Goal: Information Seeking & Learning: Learn about a topic

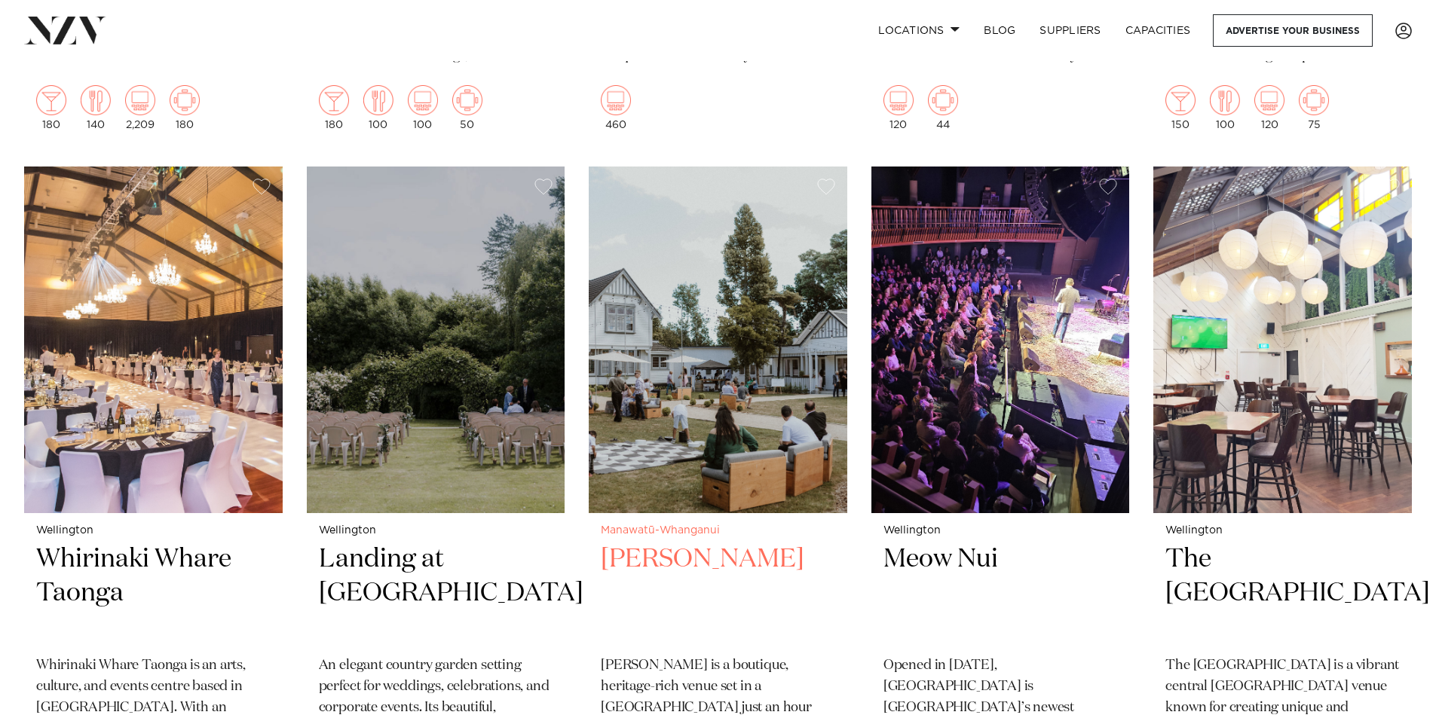
scroll to position [2563, 0]
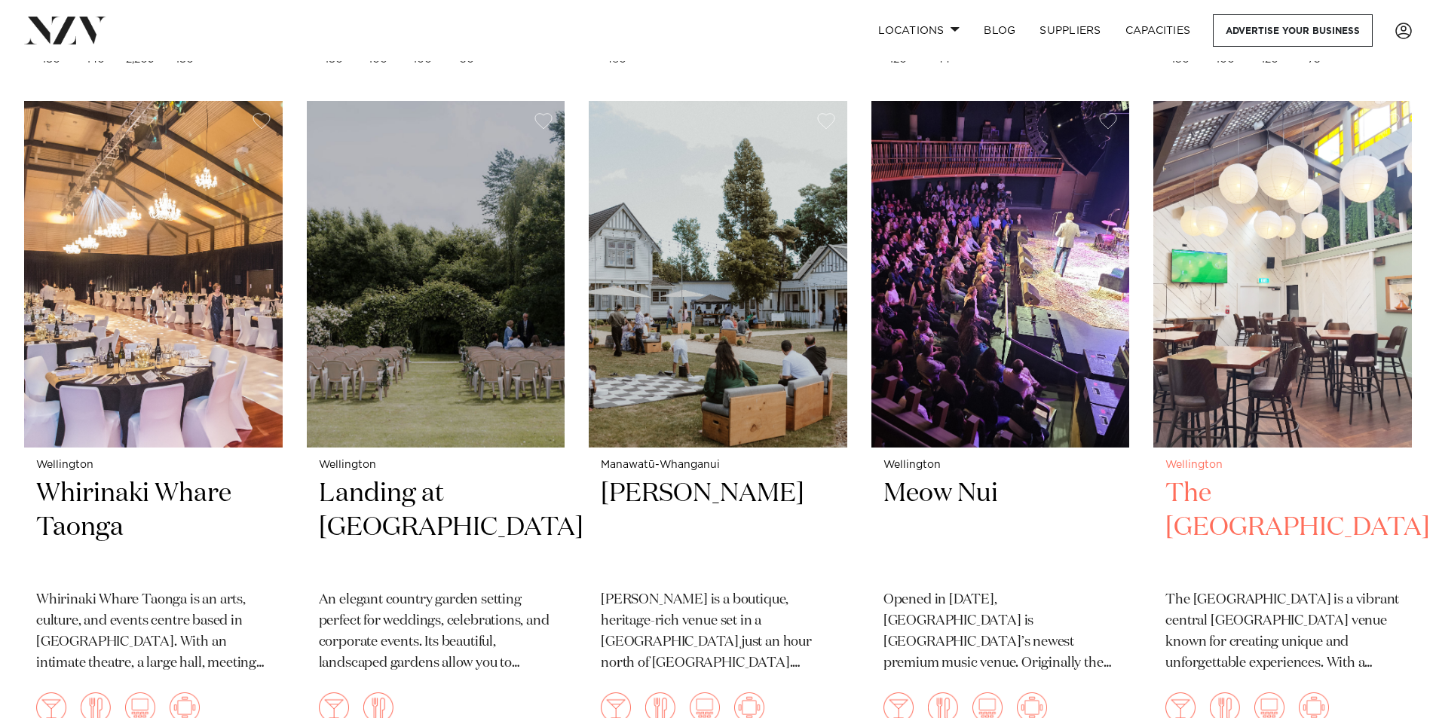
drag, startPoint x: 1284, startPoint y: 492, endPoint x: 1350, endPoint y: 451, distance: 78.2
click at [1284, 492] on h2 "The Cambridge Hotel" at bounding box center [1282, 528] width 234 height 102
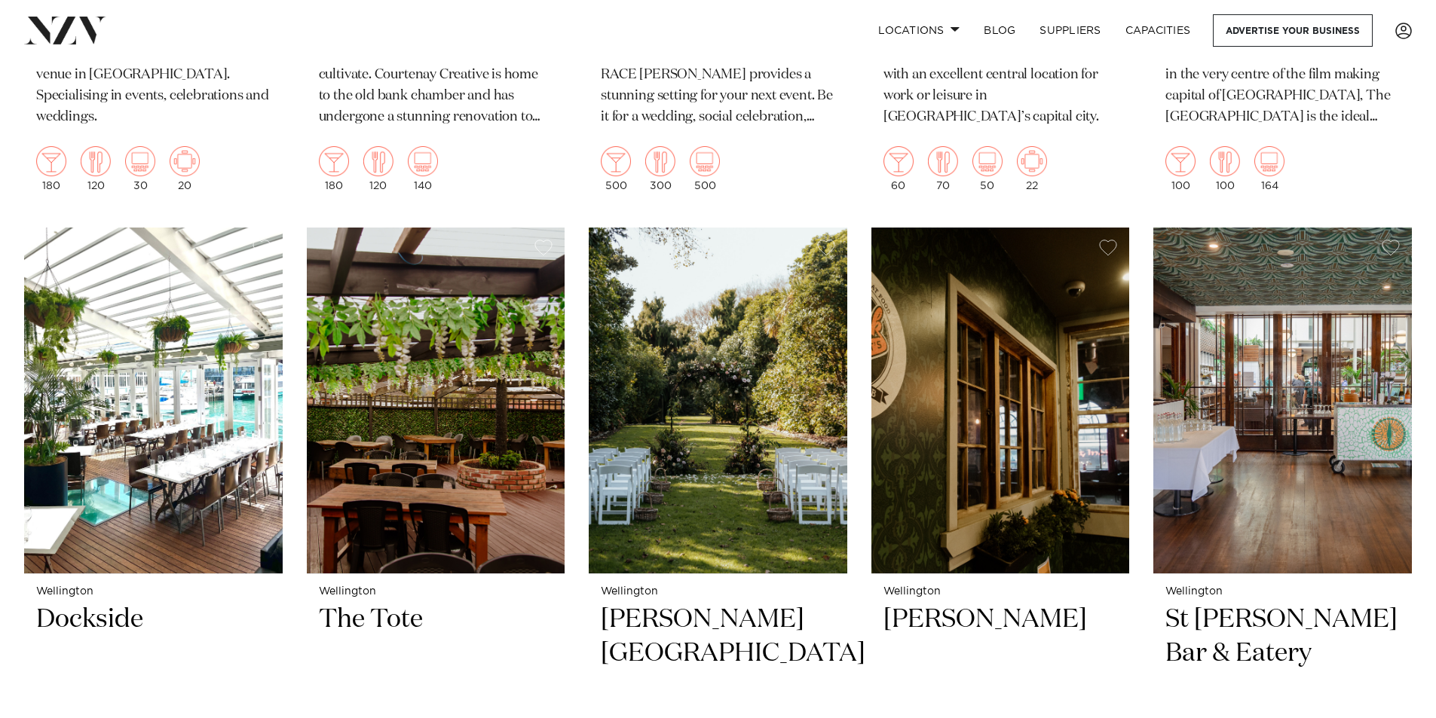
scroll to position [4297, 0]
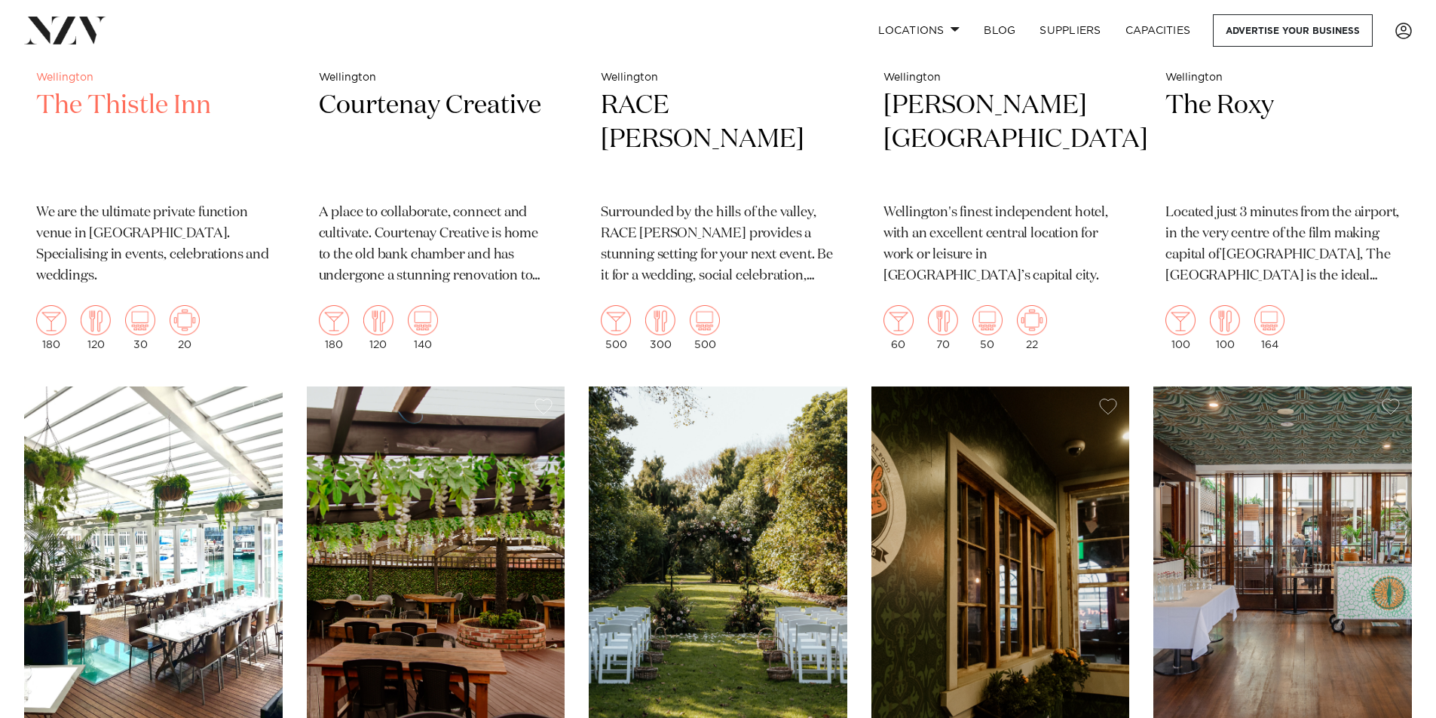
click at [149, 100] on h2 "The Thistle Inn" at bounding box center [153, 140] width 234 height 102
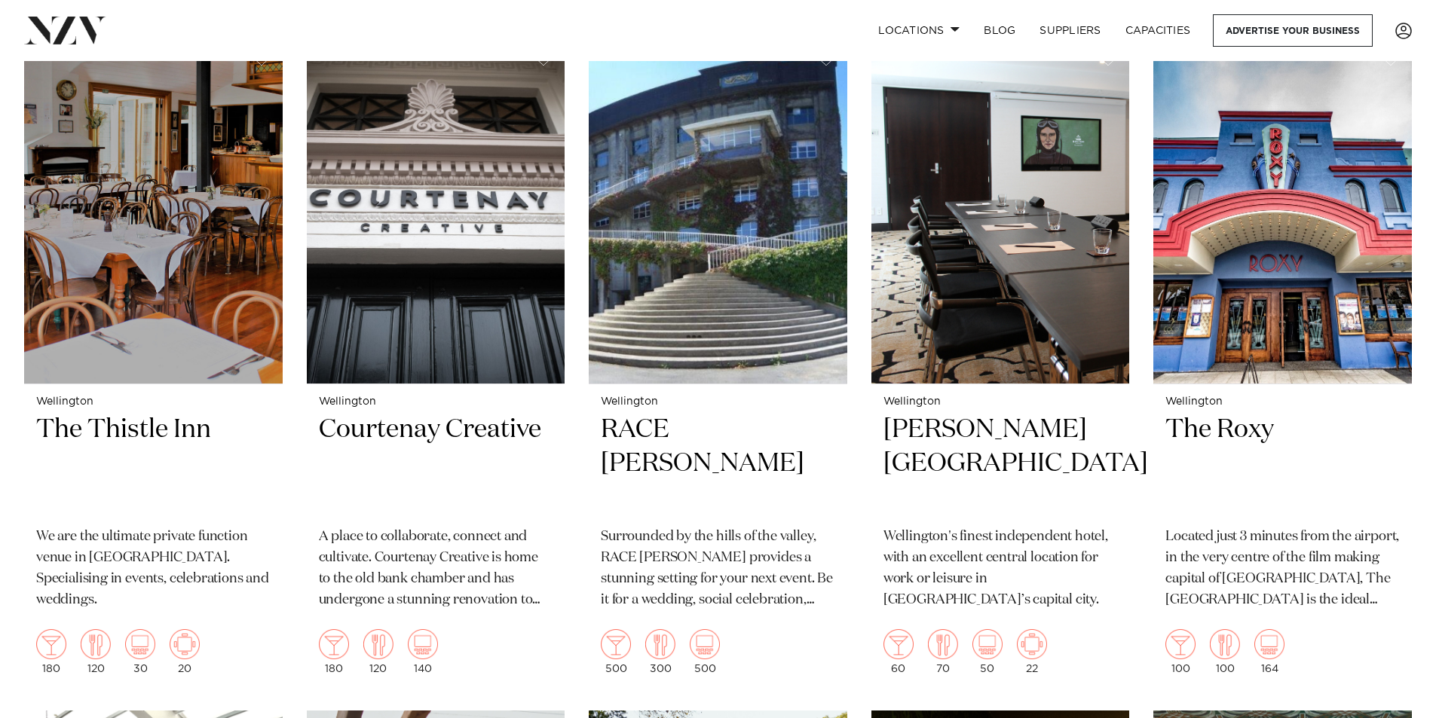
scroll to position [3996, 0]
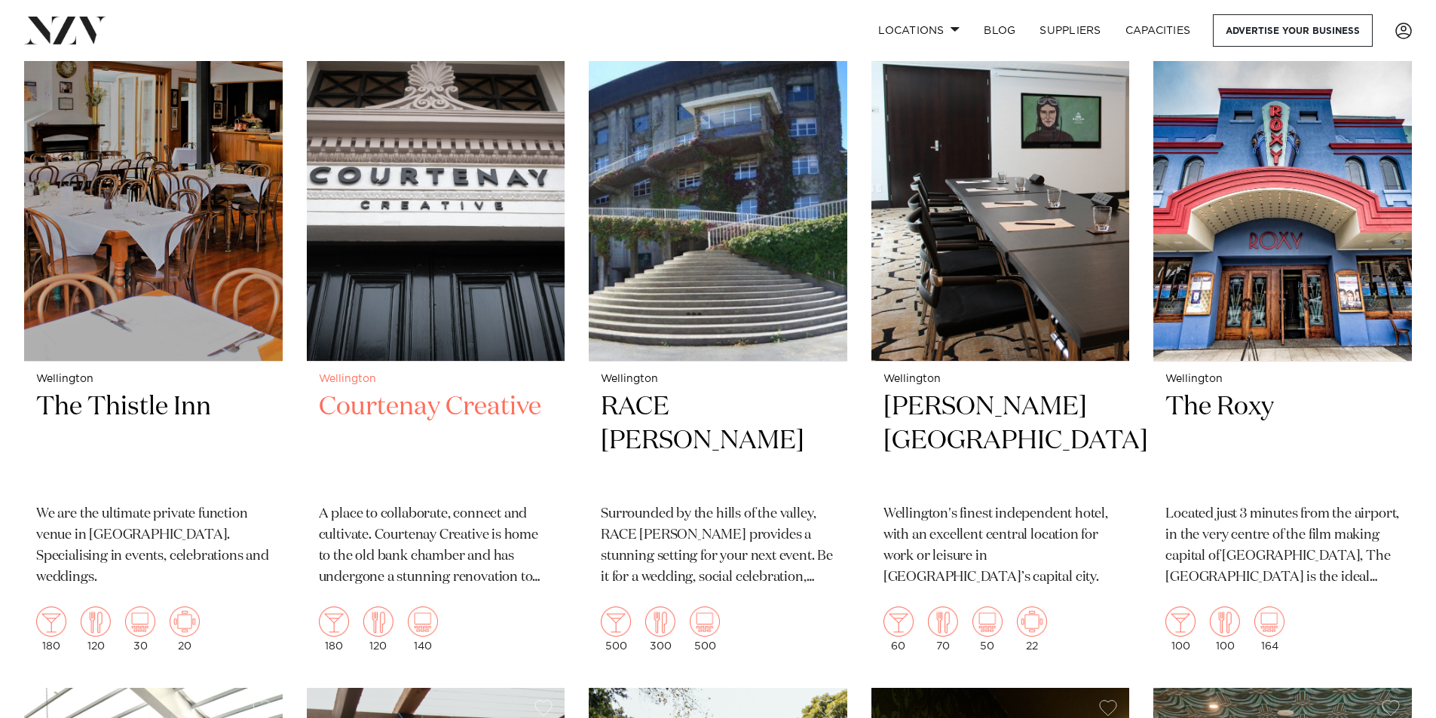
click at [410, 535] on p "A place to collaborate, connect and cultivate. Courtenay Creative is home to th…" at bounding box center [436, 546] width 234 height 84
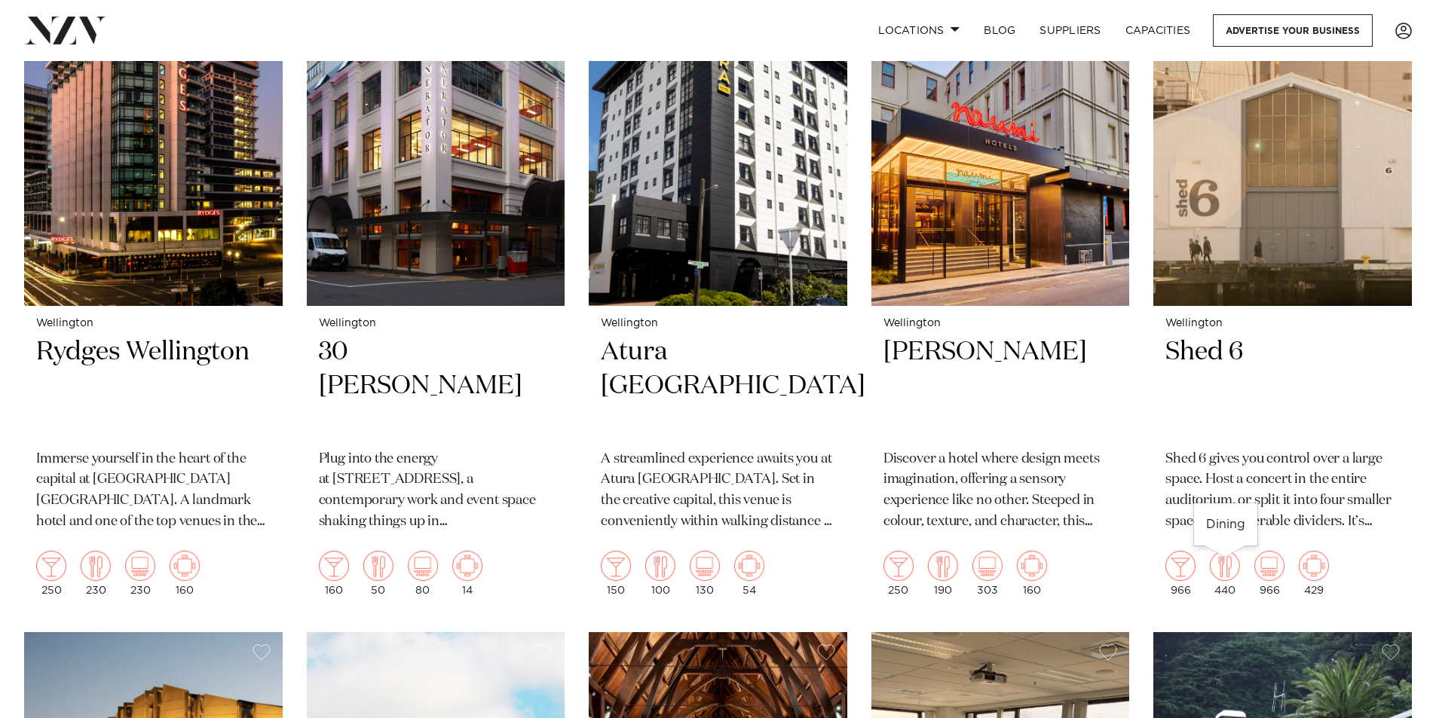
scroll to position [1357, 0]
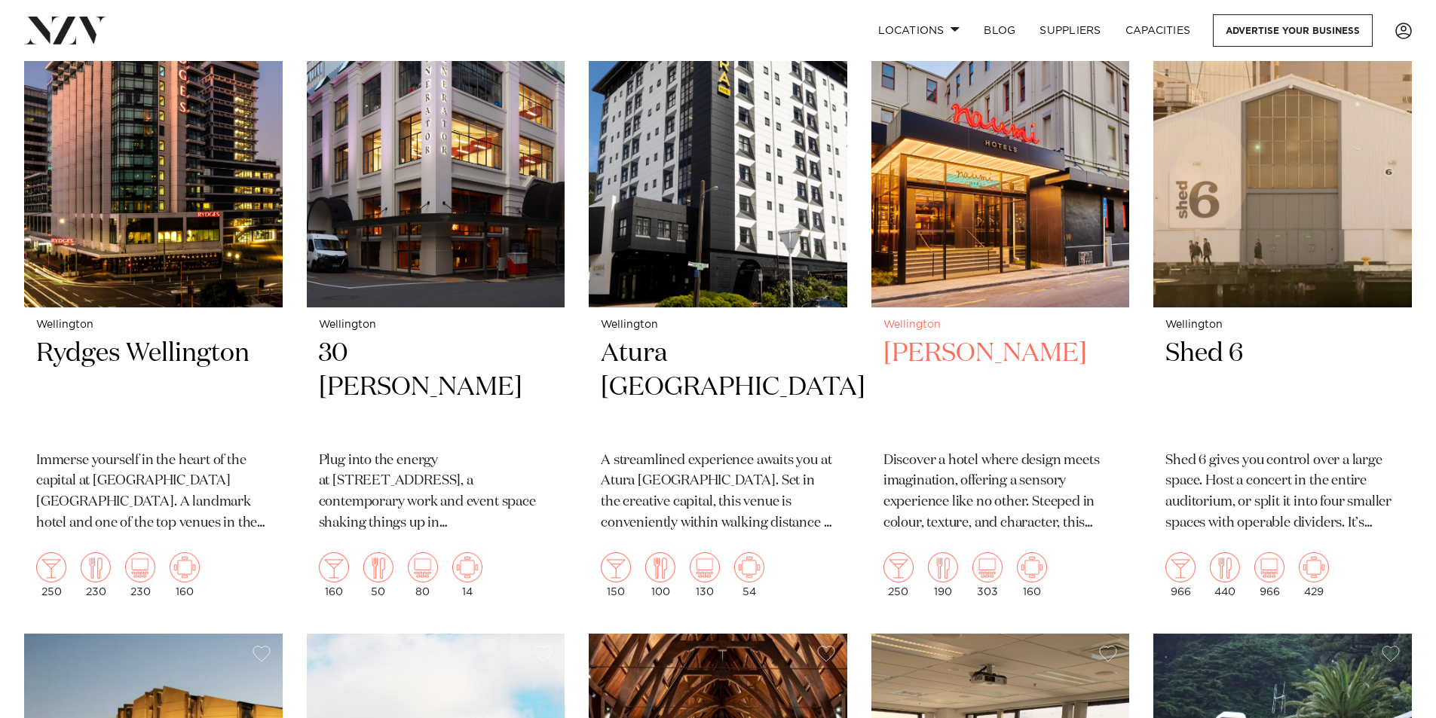
drag, startPoint x: 1007, startPoint y: 355, endPoint x: 966, endPoint y: 366, distance: 42.8
click at [1007, 355] on h2 "[PERSON_NAME]" at bounding box center [1001, 388] width 234 height 102
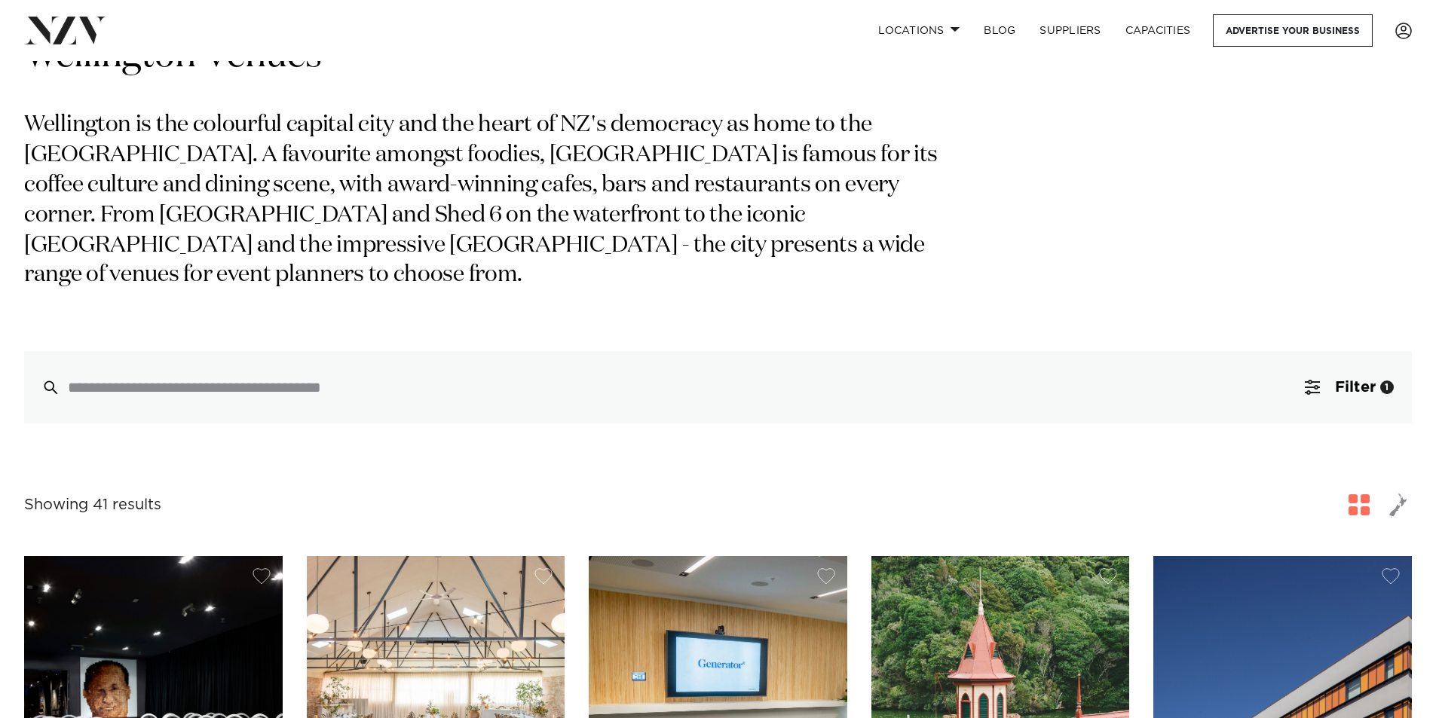
scroll to position [0, 0]
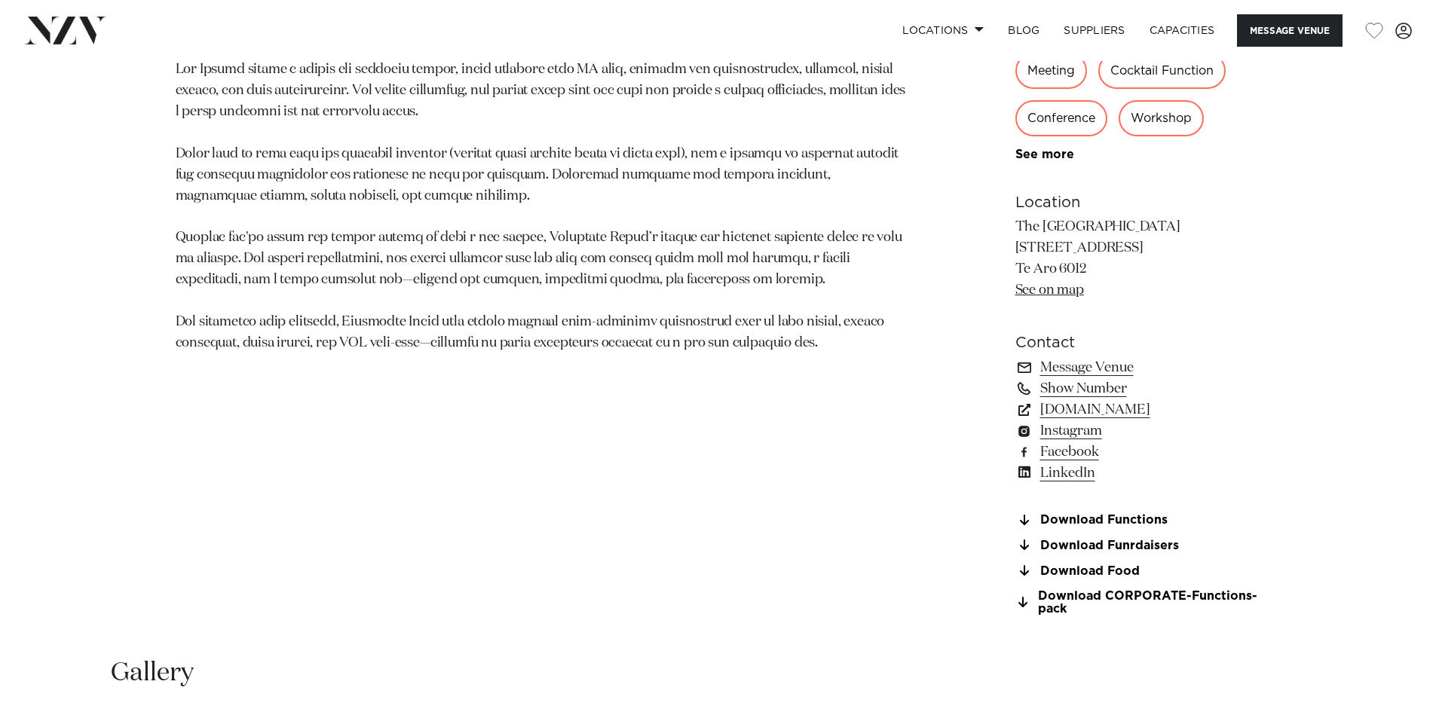
scroll to position [980, 0]
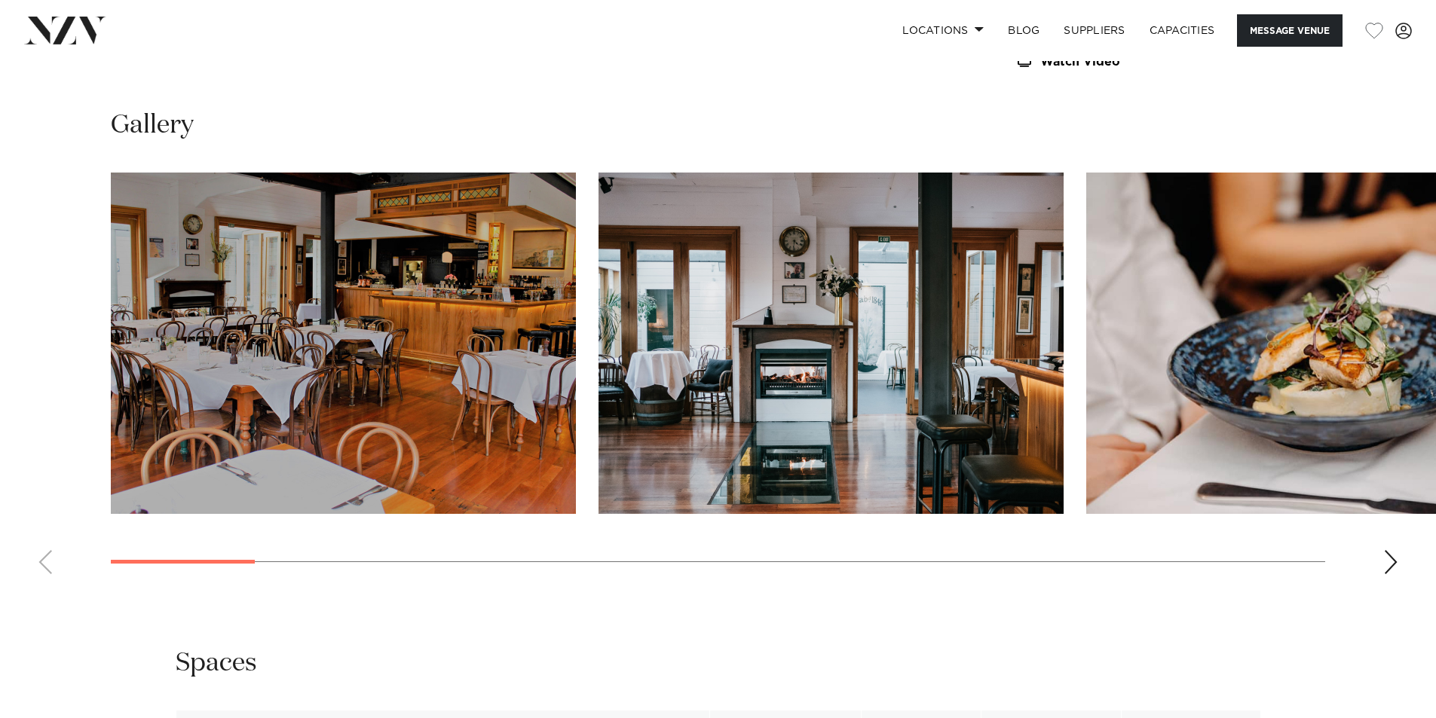
scroll to position [1809, 0]
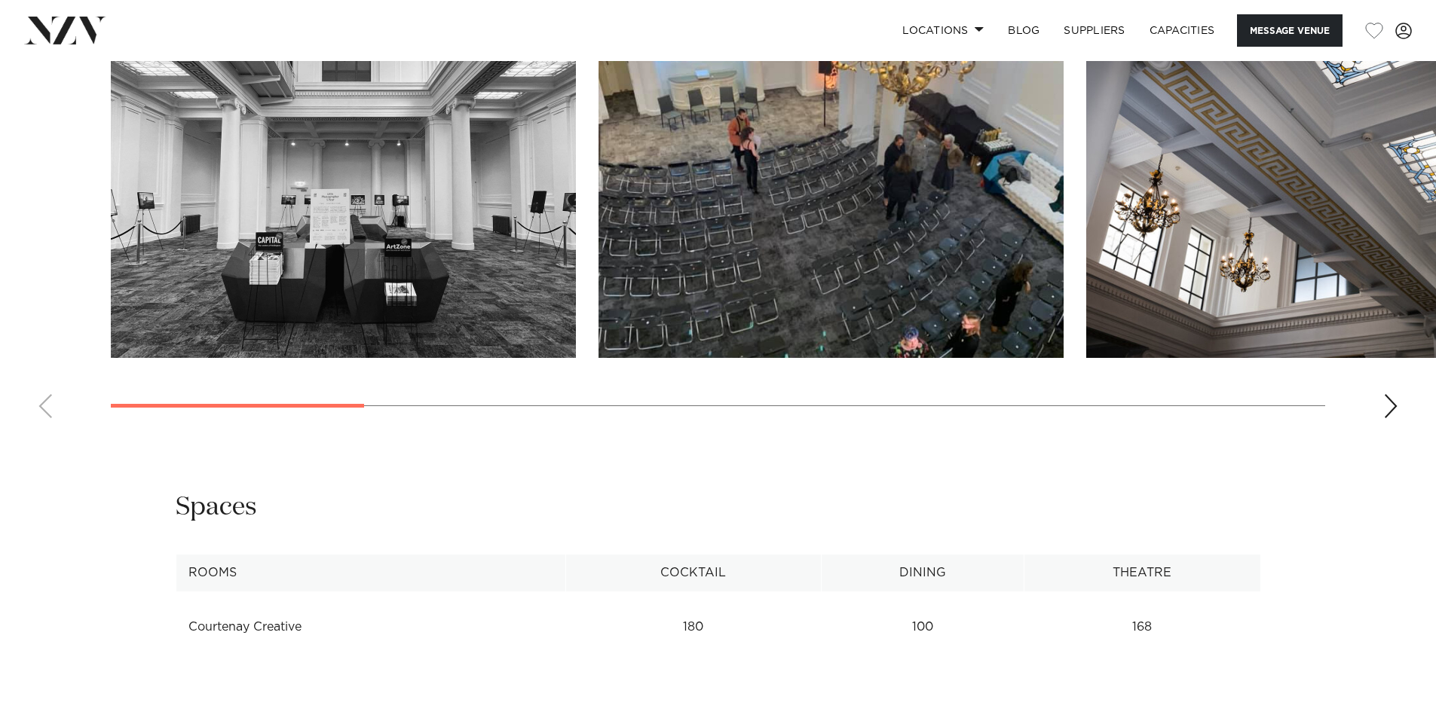
scroll to position [1357, 0]
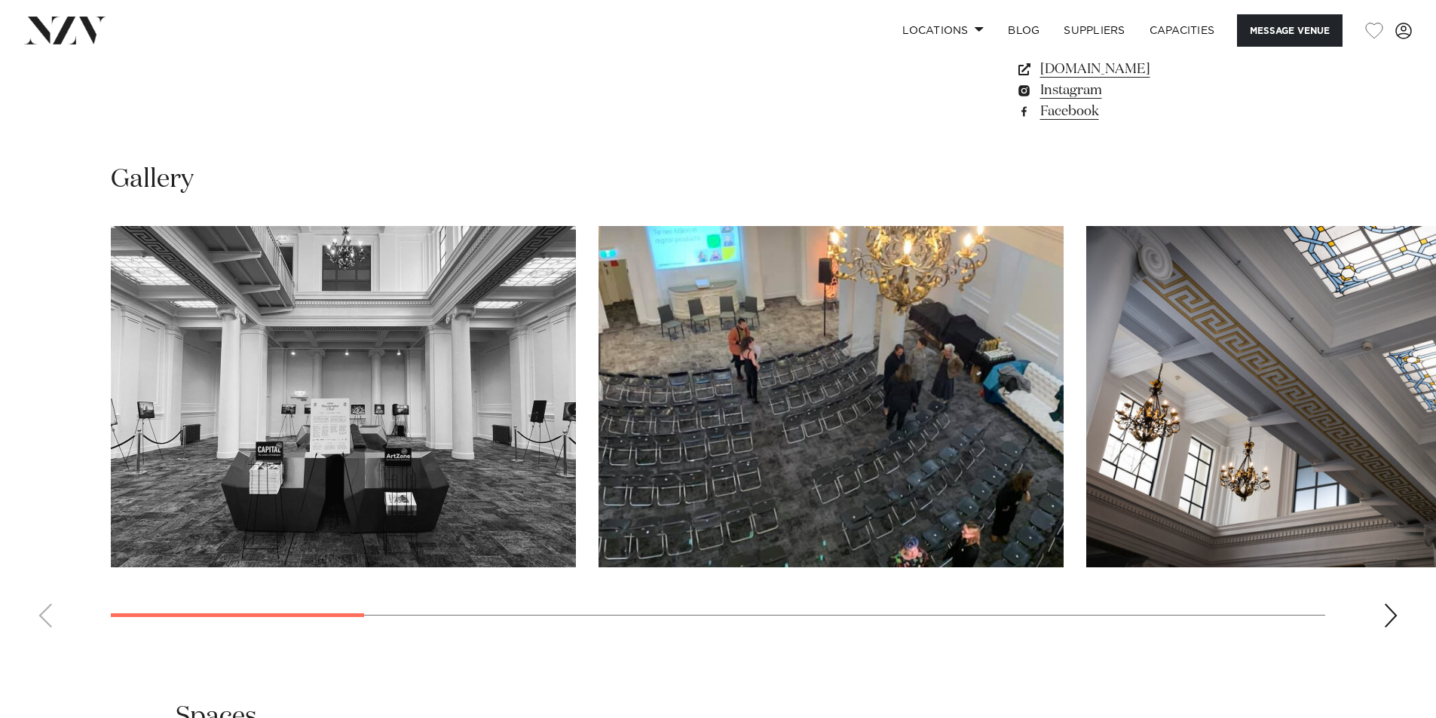
click at [1390, 618] on div "Next slide" at bounding box center [1390, 616] width 15 height 24
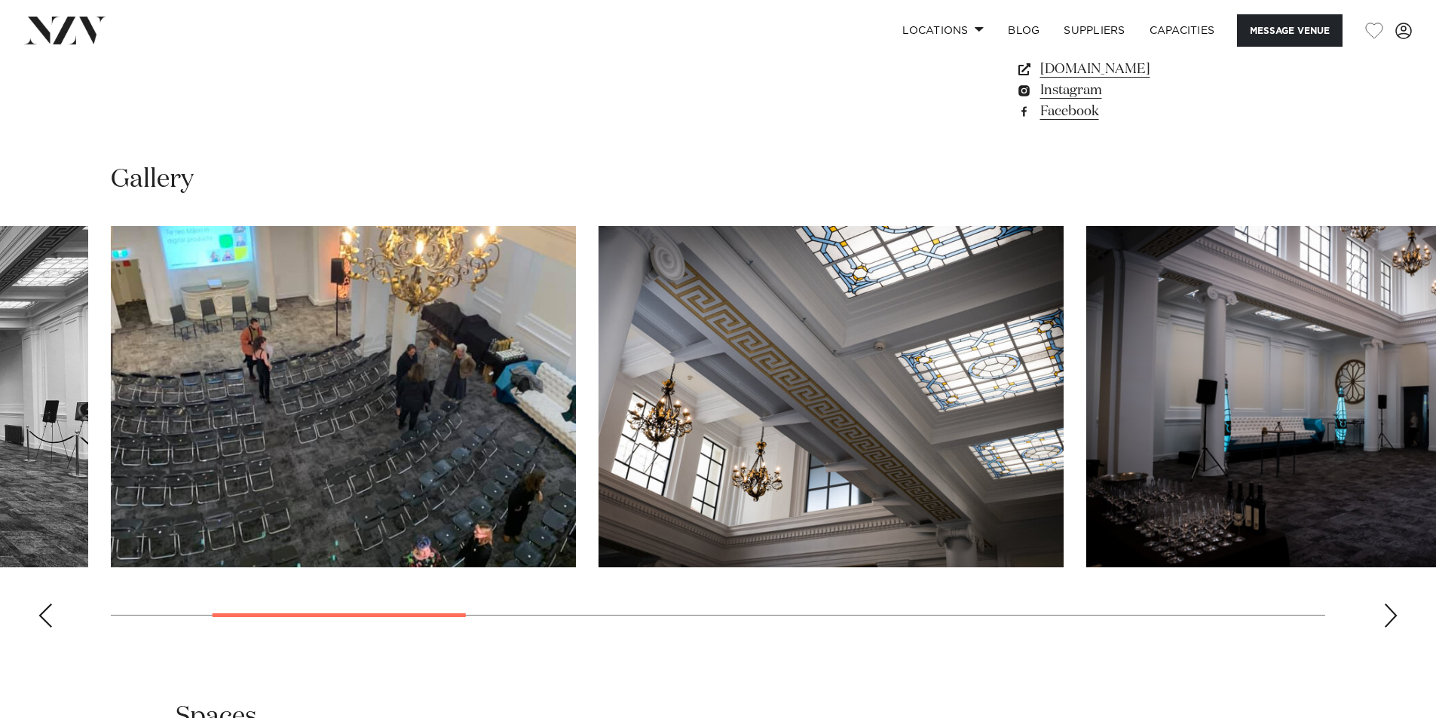
click at [1390, 618] on div "Next slide" at bounding box center [1390, 616] width 15 height 24
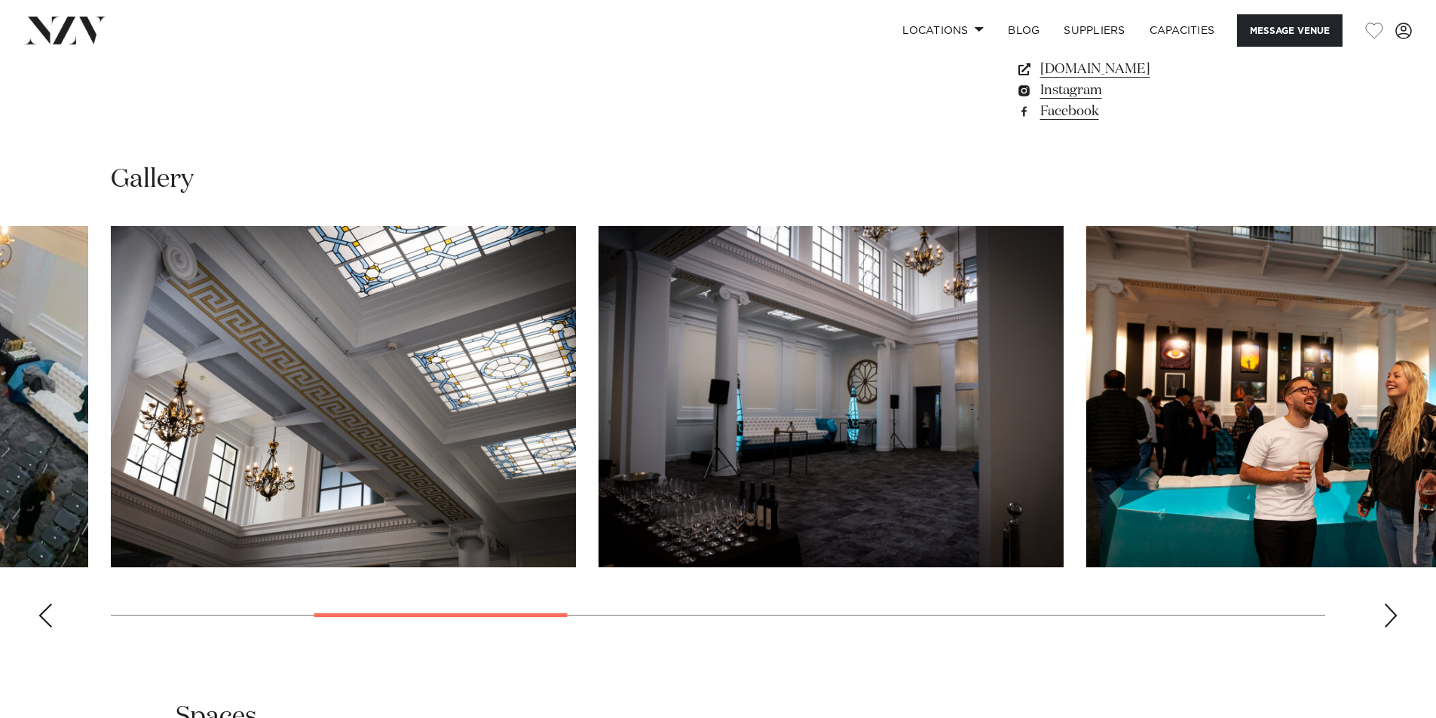
click at [1390, 618] on div "Next slide" at bounding box center [1390, 616] width 15 height 24
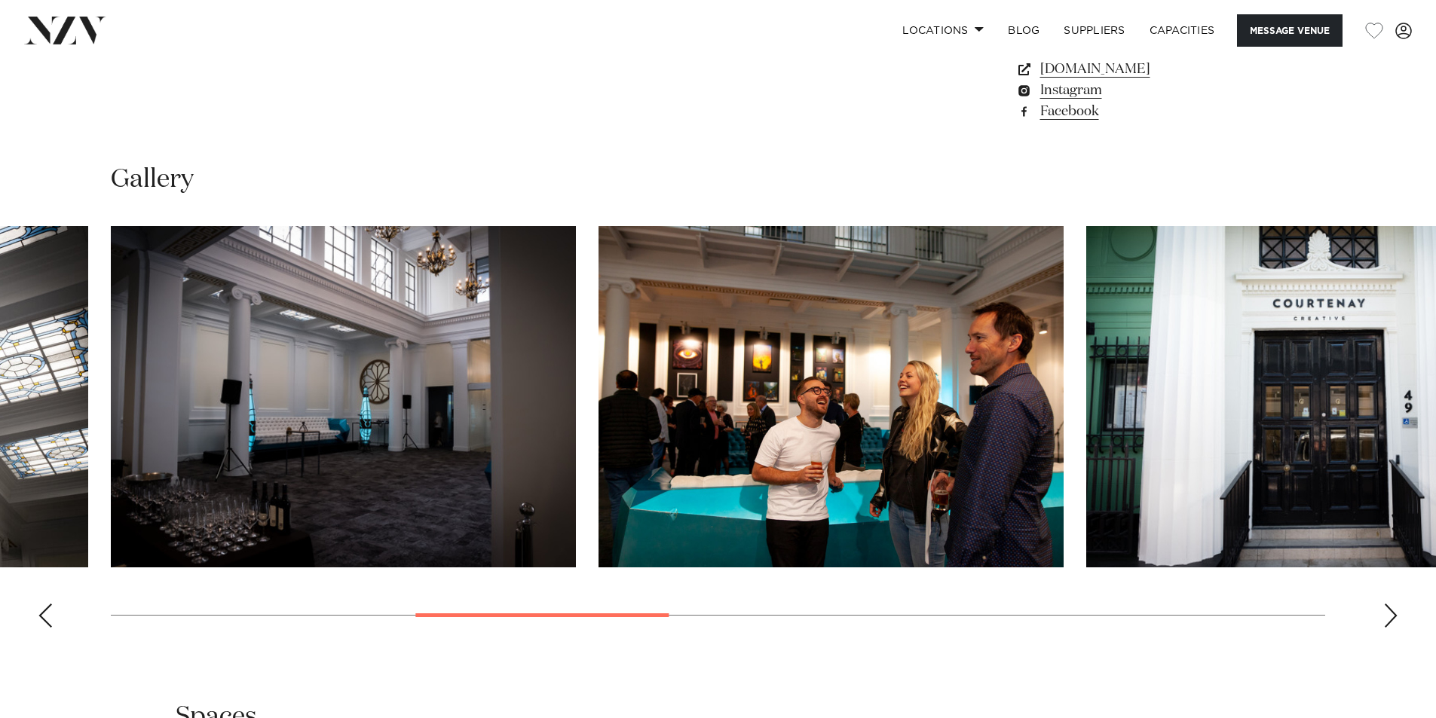
click at [1390, 618] on div "Next slide" at bounding box center [1390, 616] width 15 height 24
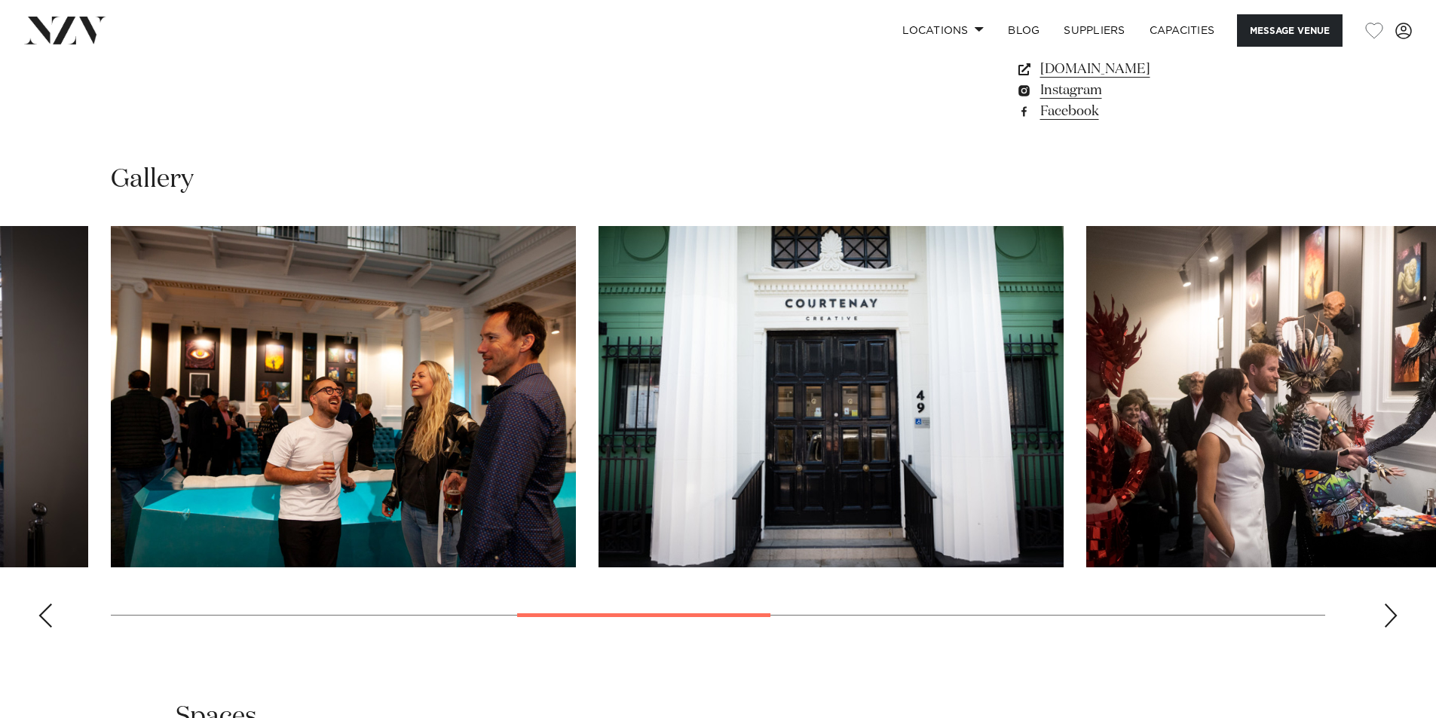
click at [1390, 618] on div "Next slide" at bounding box center [1390, 616] width 15 height 24
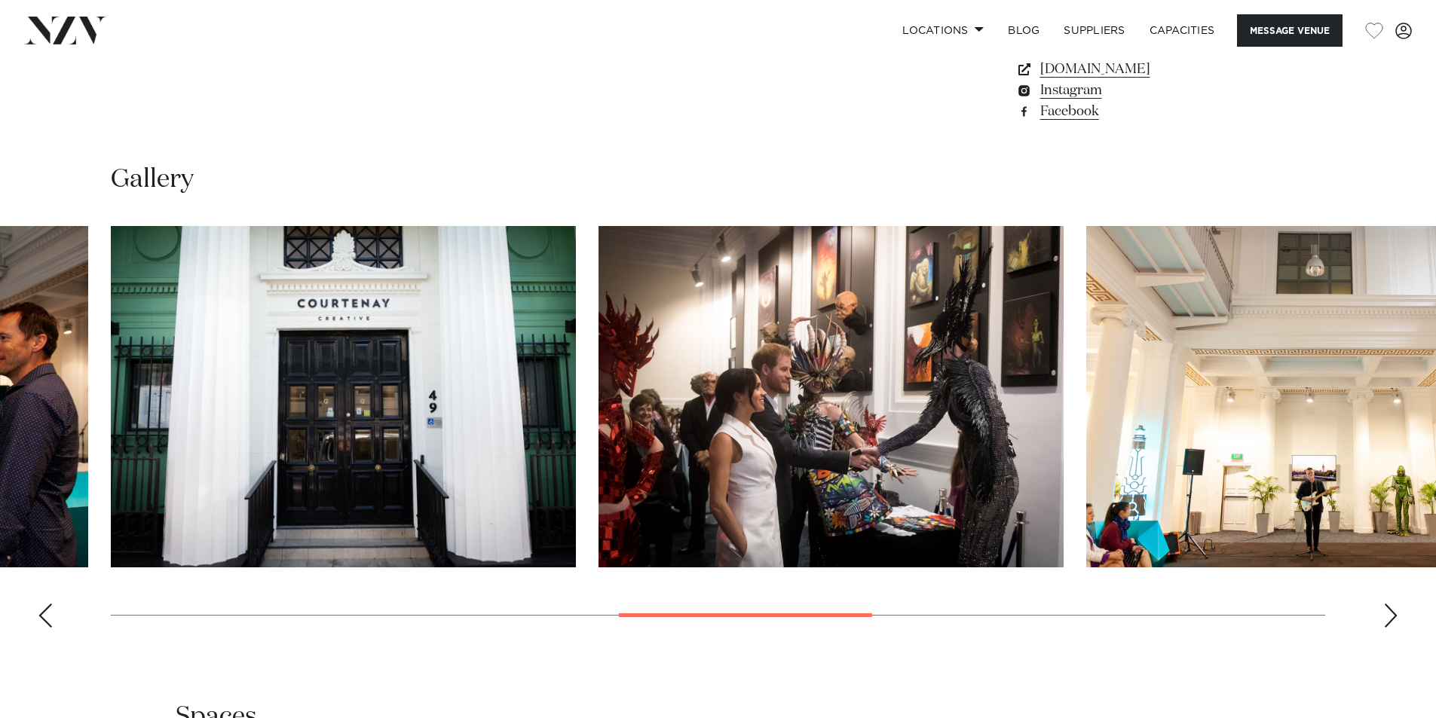
click at [1390, 618] on div "Next slide" at bounding box center [1390, 616] width 15 height 24
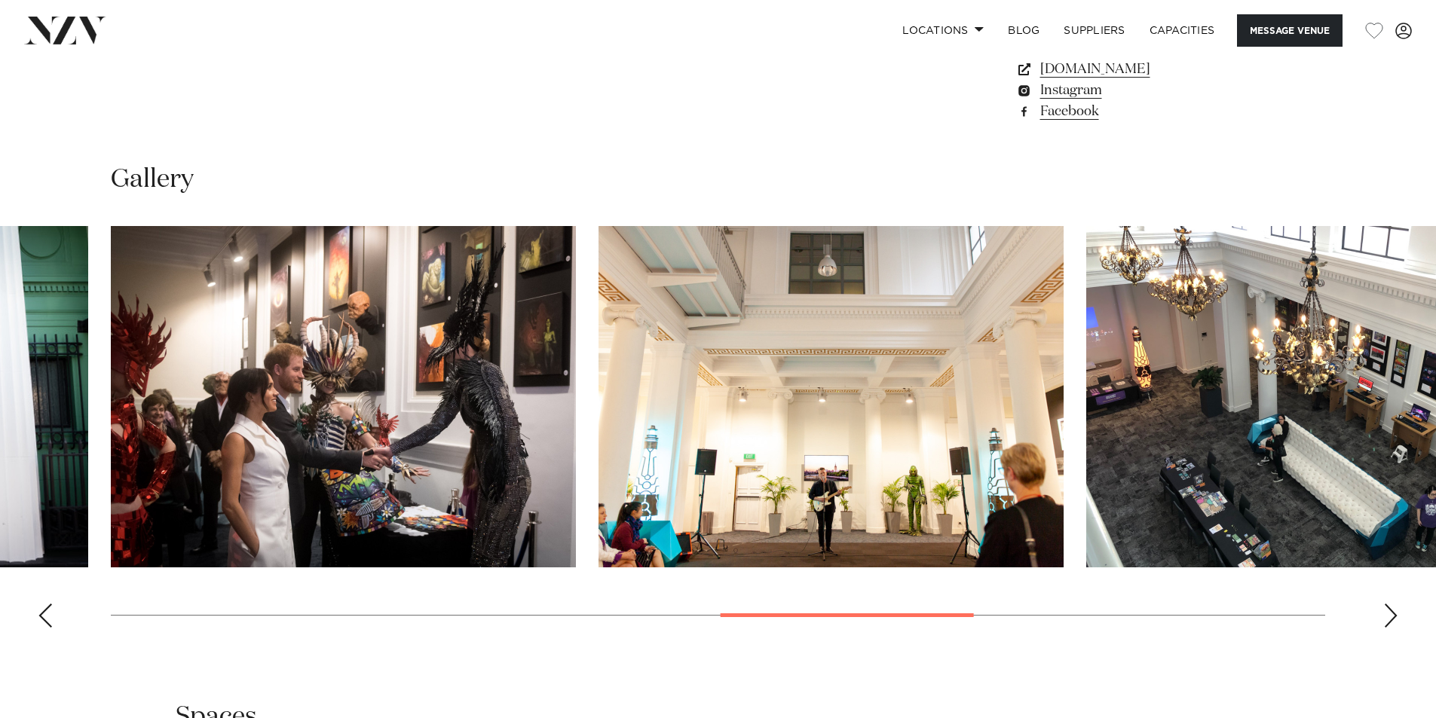
click at [1390, 618] on div "Next slide" at bounding box center [1390, 616] width 15 height 24
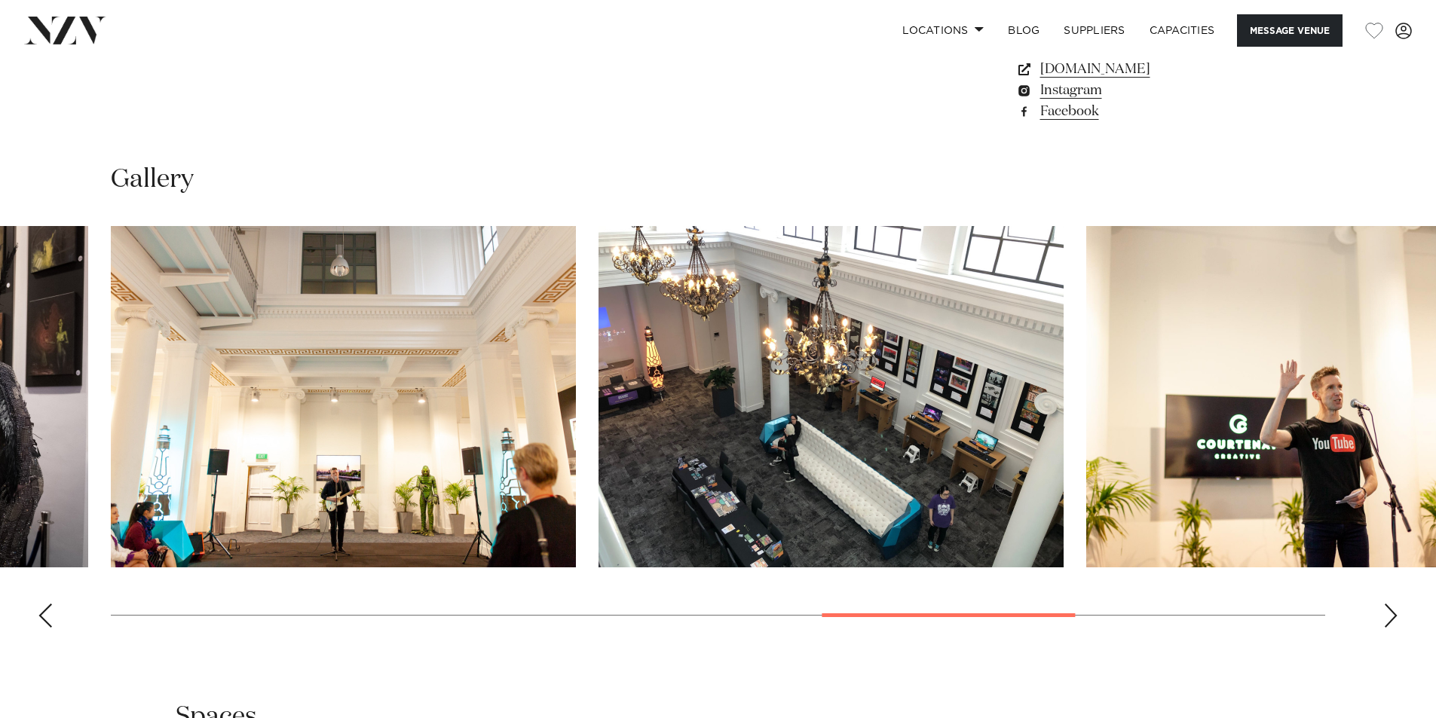
click at [1390, 618] on div "Next slide" at bounding box center [1390, 616] width 15 height 24
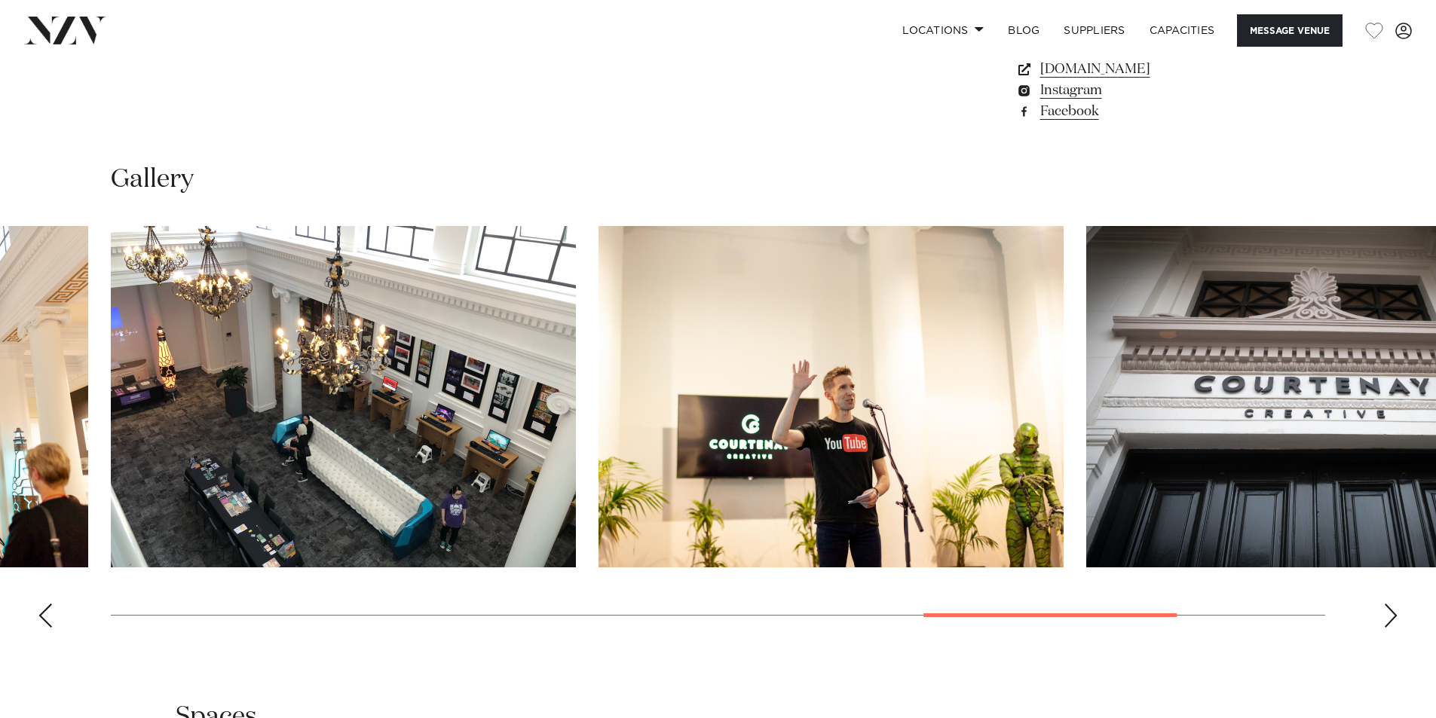
click at [1390, 618] on div "Next slide" at bounding box center [1390, 616] width 15 height 24
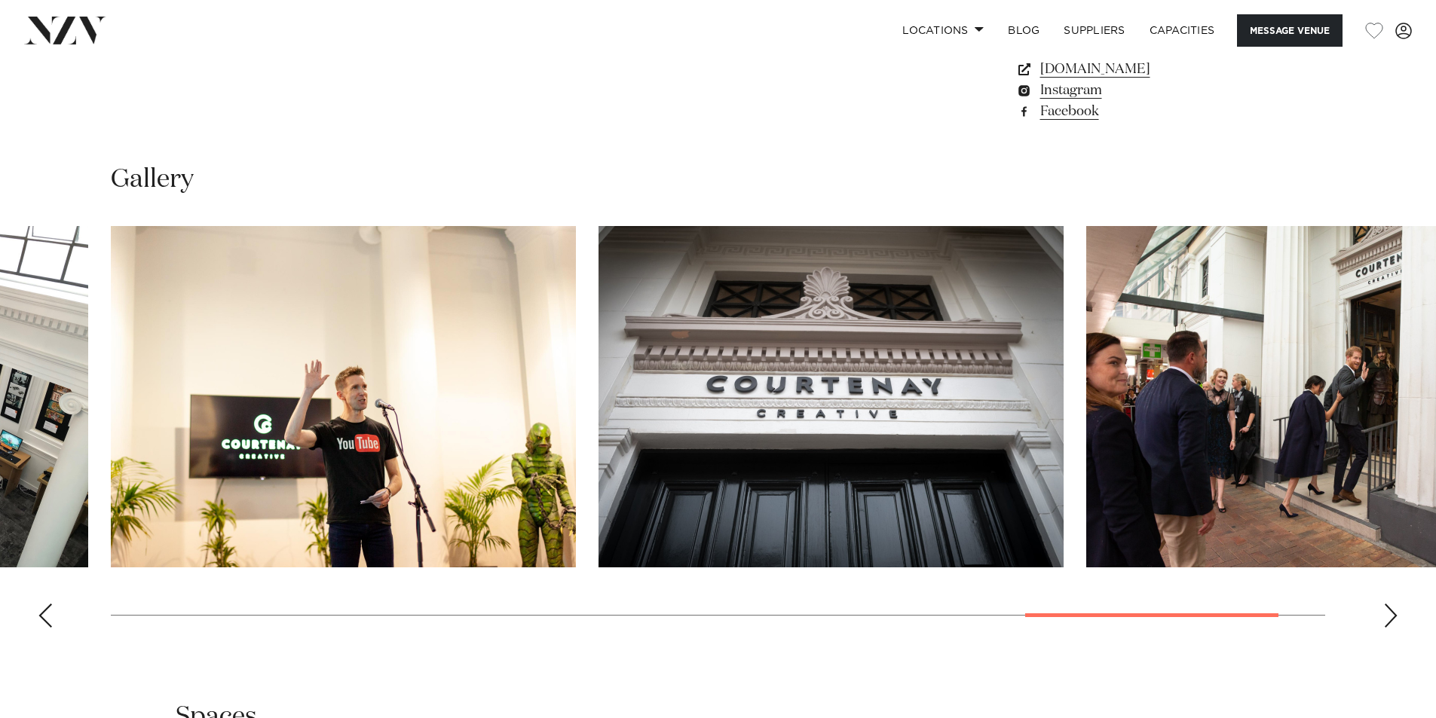
click at [1390, 618] on div "Next slide" at bounding box center [1390, 616] width 15 height 24
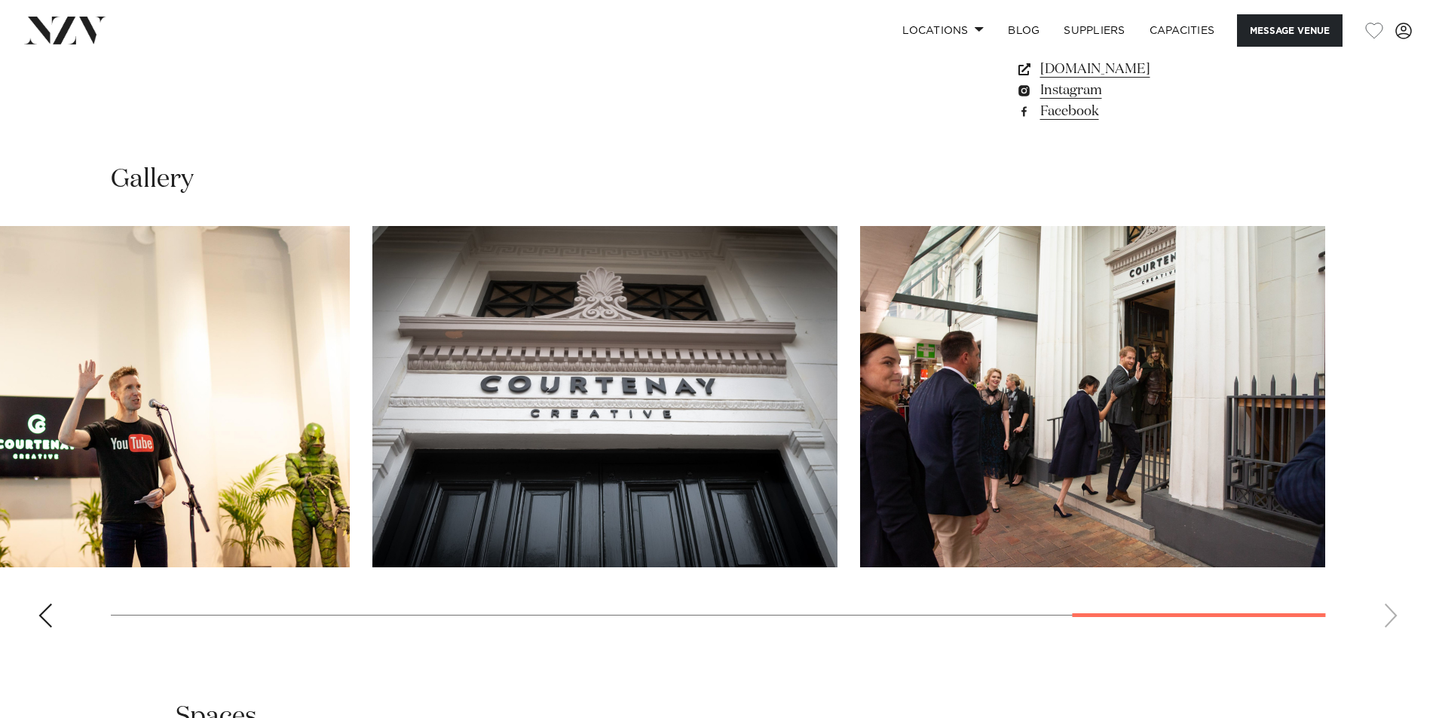
click at [1390, 618] on swiper-container at bounding box center [718, 433] width 1436 height 414
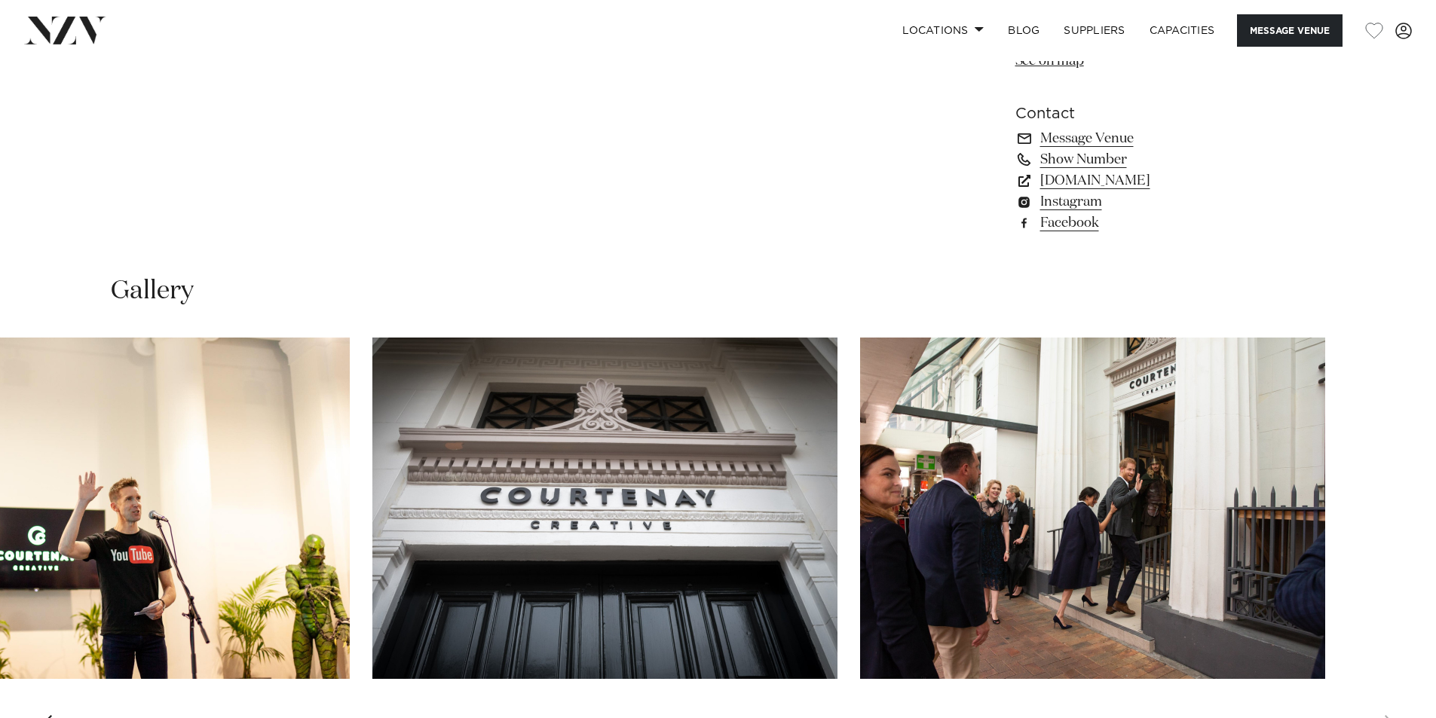
scroll to position [1055, 0]
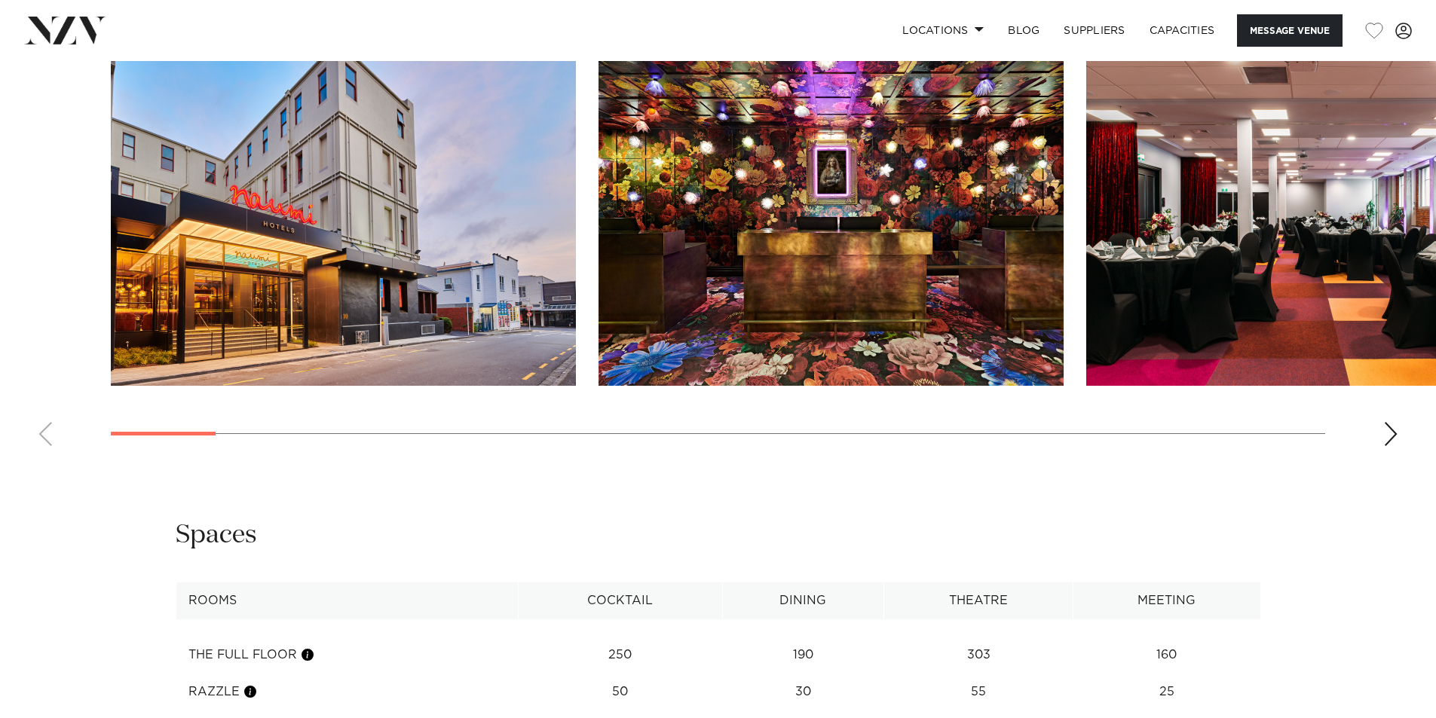
scroll to position [1583, 0]
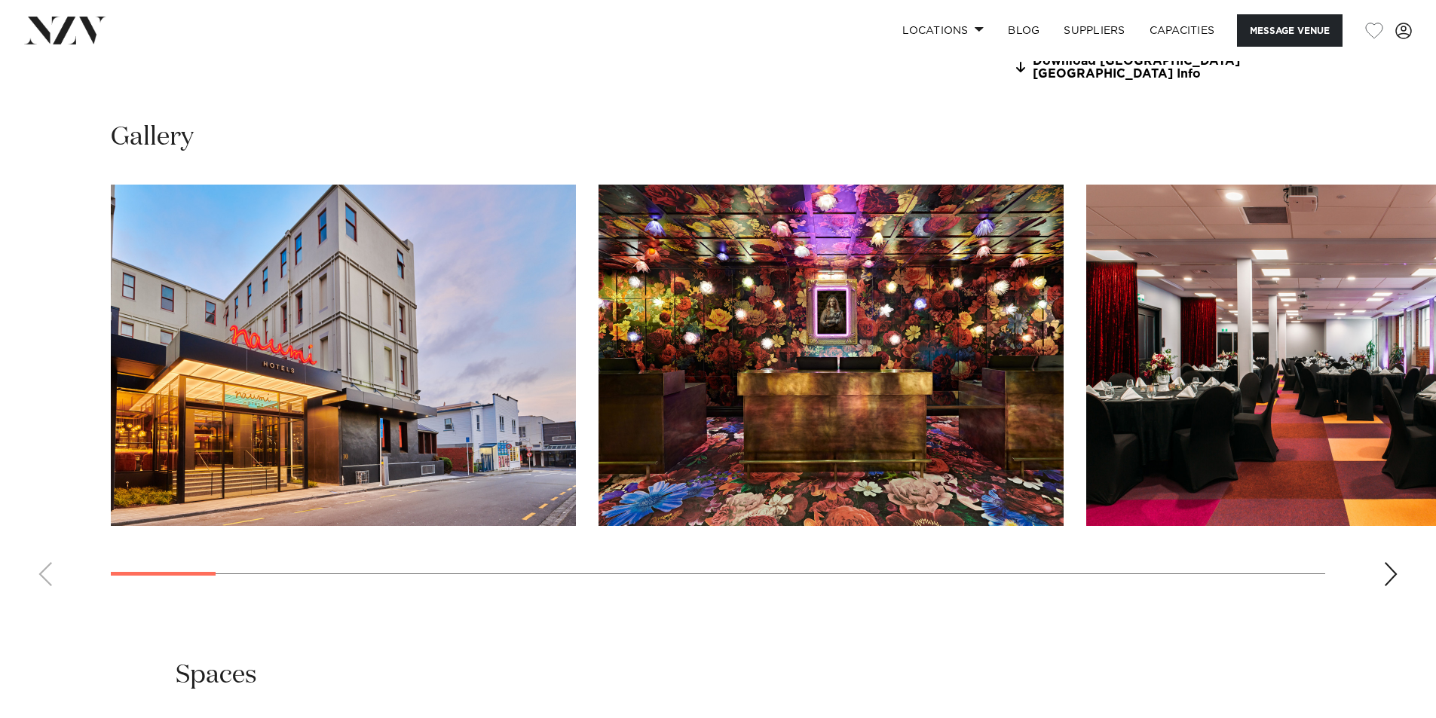
click at [1386, 565] on div "Next slide" at bounding box center [1390, 574] width 15 height 24
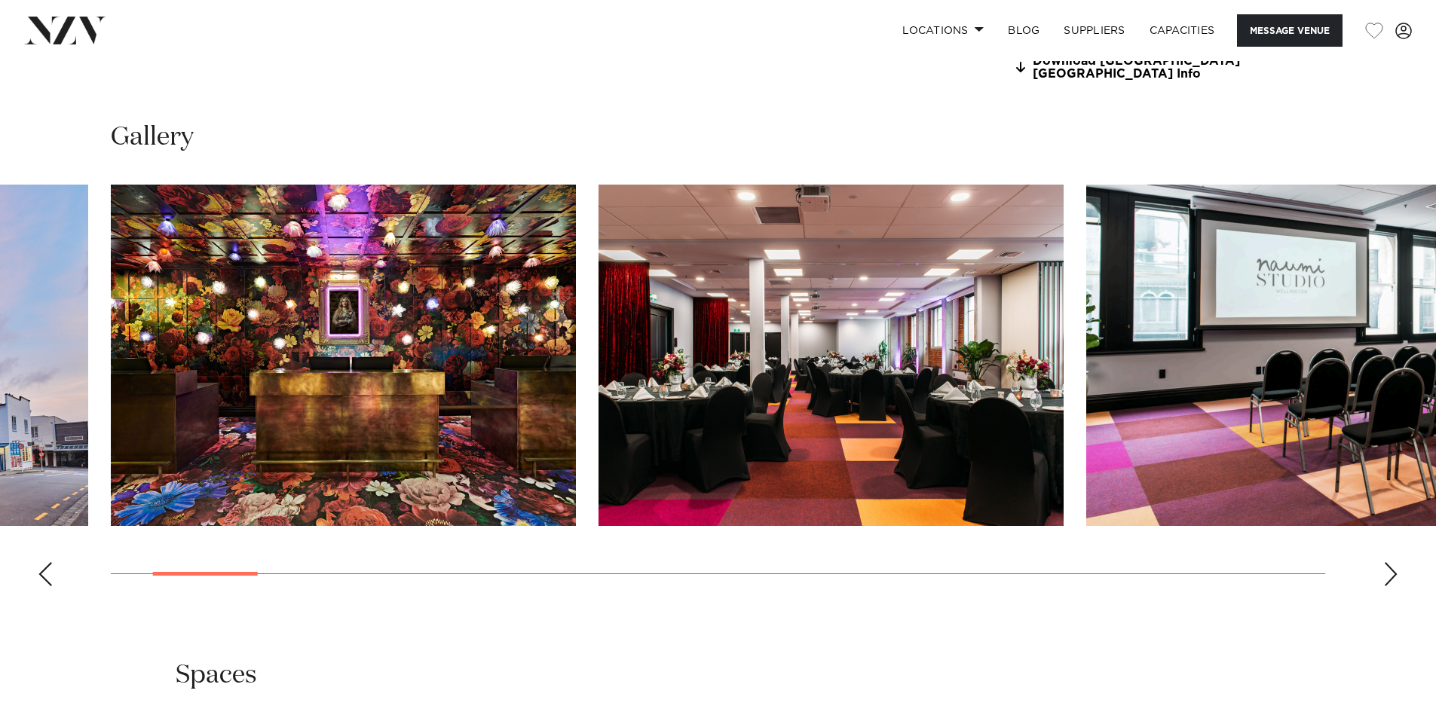
click at [1386, 565] on div "Next slide" at bounding box center [1390, 574] width 15 height 24
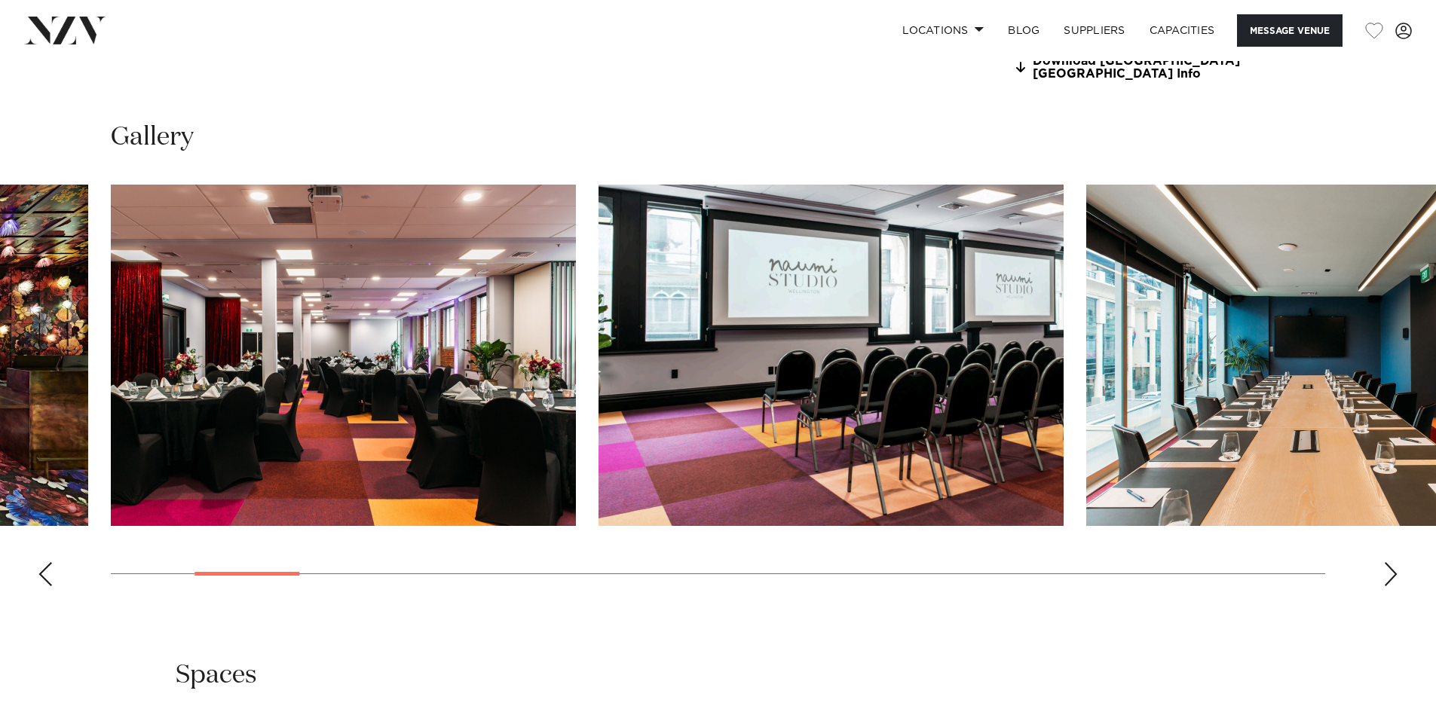
click at [1386, 565] on div "Next slide" at bounding box center [1390, 574] width 15 height 24
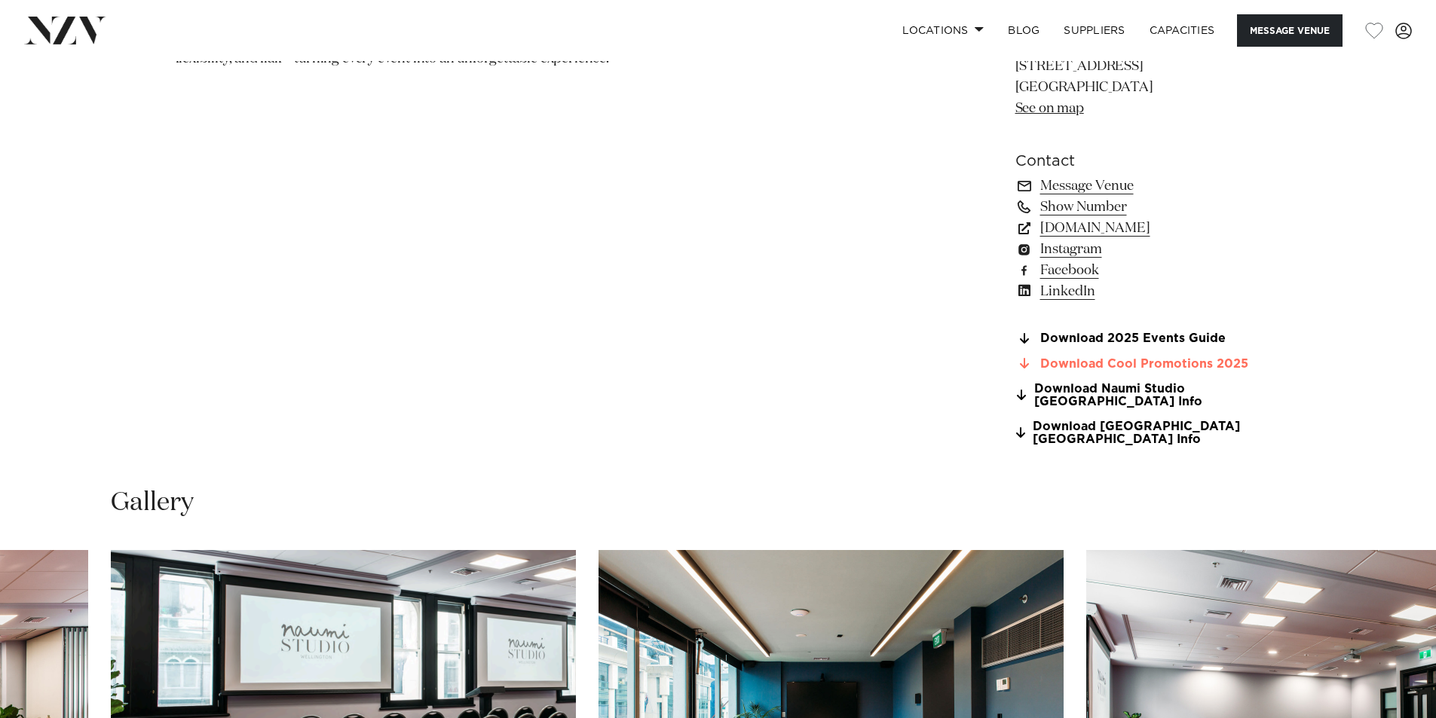
scroll to position [1206, 0]
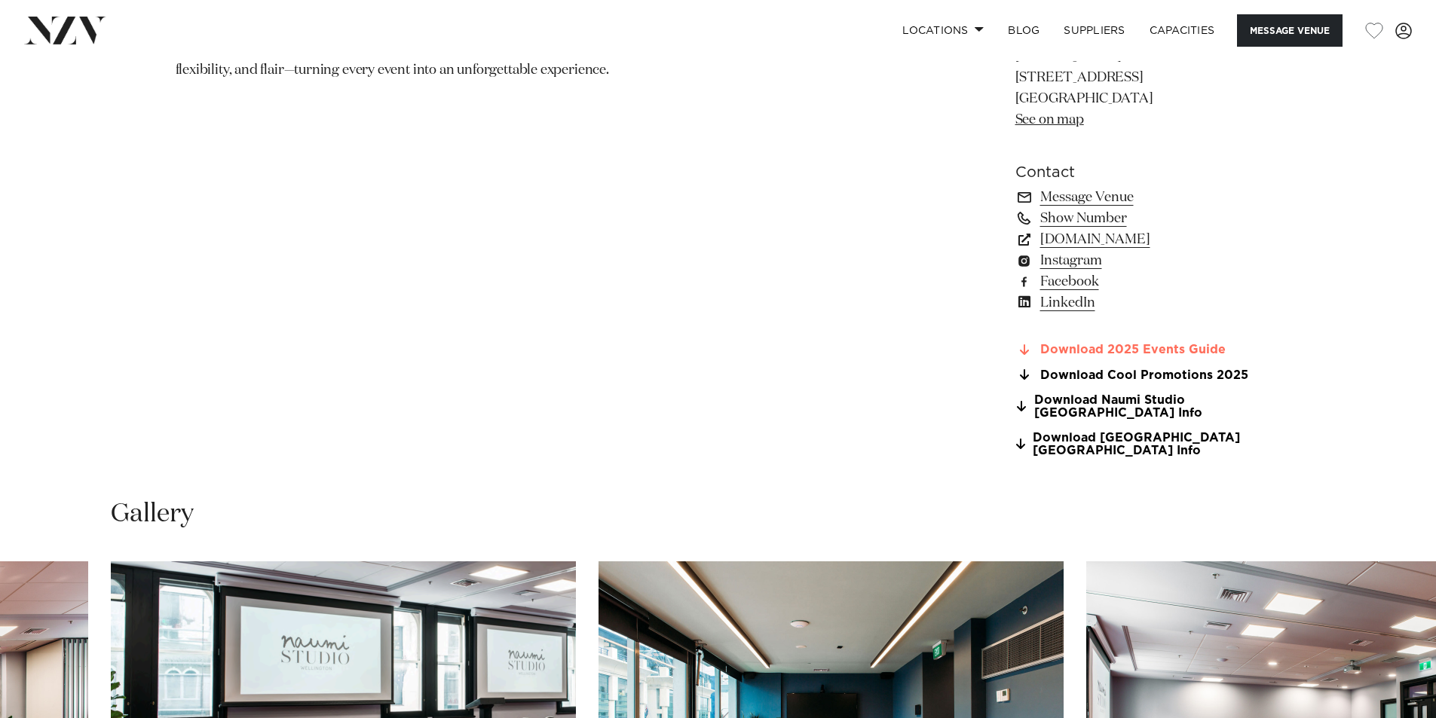
click at [1153, 348] on link "Download 2025 Events Guide" at bounding box center [1138, 351] width 246 height 14
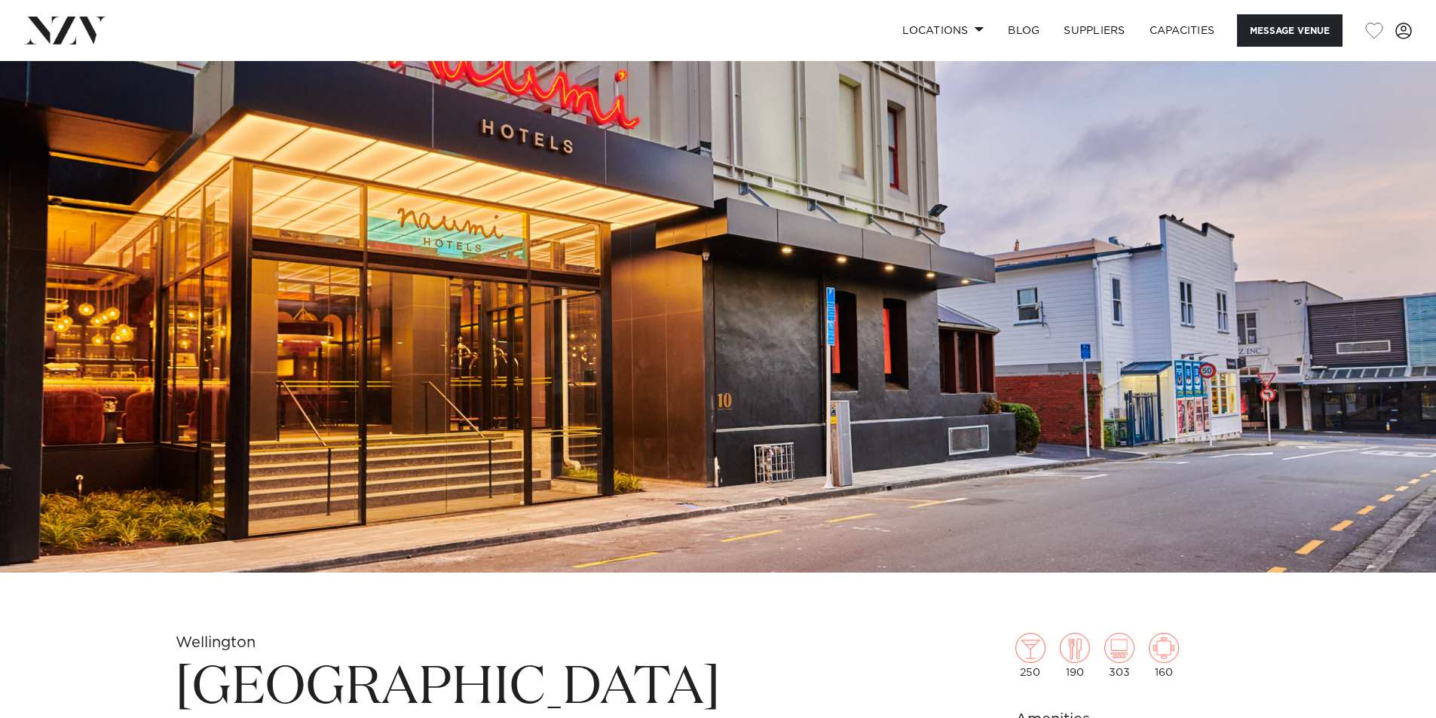
scroll to position [0, 0]
